Goal: Information Seeking & Learning: Understand process/instructions

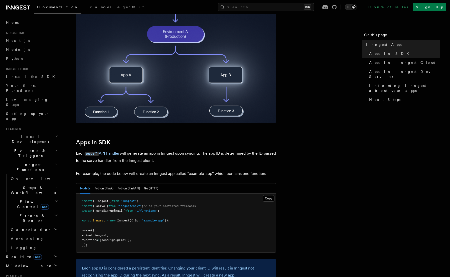
scroll to position [153, 0]
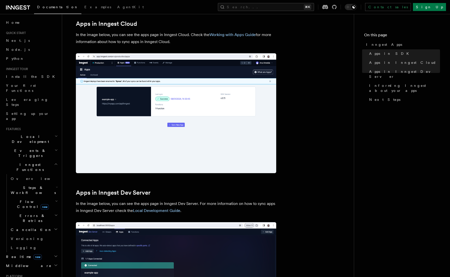
scroll to position [421, 0]
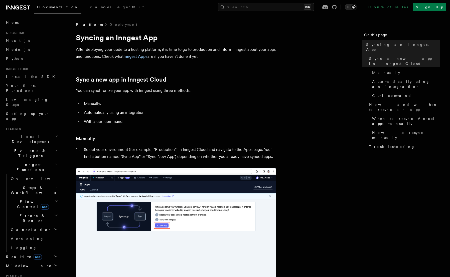
click at [115, 108] on ul "Manually; Automatically using an integration; With a curl command." at bounding box center [176, 112] width 200 height 25
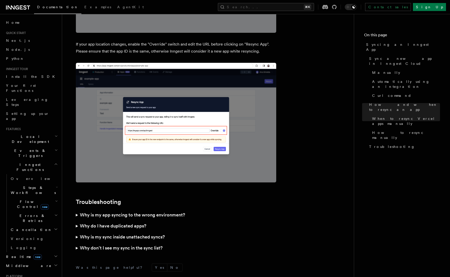
scroll to position [1386, 0]
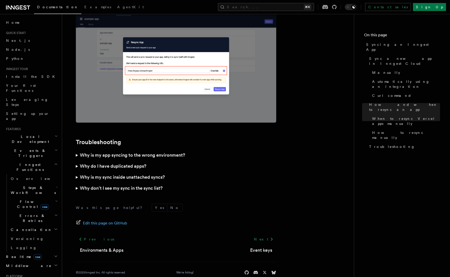
click at [104, 174] on h3 "Why is my sync inside unattached syncs?" at bounding box center [122, 177] width 85 height 7
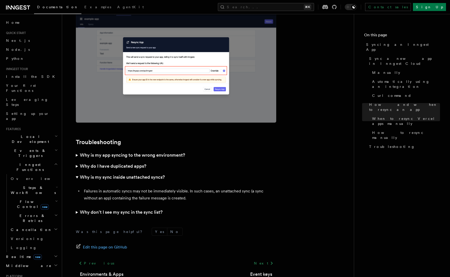
click at [104, 174] on h3 "Why is my sync inside unattached syncs?" at bounding box center [122, 177] width 85 height 7
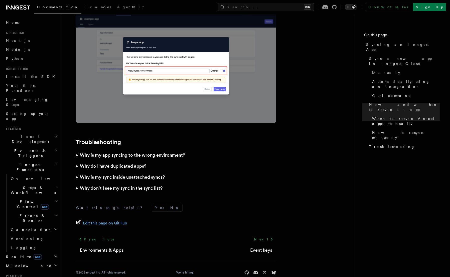
click at [103, 185] on h3 "Why don’t I see my sync in the sync list?" at bounding box center [121, 188] width 83 height 7
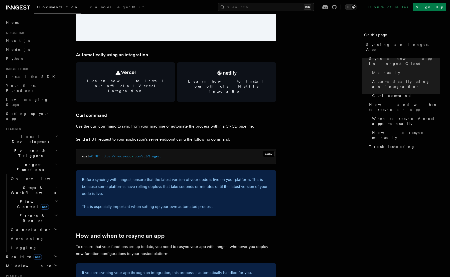
scroll to position [622, 0]
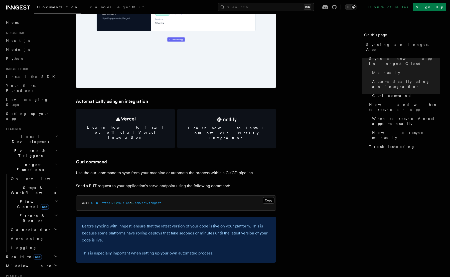
click at [148, 119] on link "Learn how to install our official Vercel integration" at bounding box center [125, 129] width 99 height 40
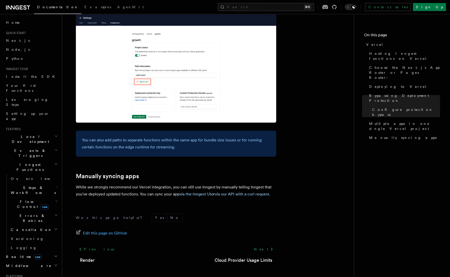
scroll to position [775, 0]
